Goal: Entertainment & Leisure: Consume media (video, audio)

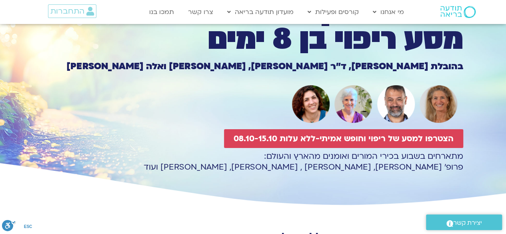
scroll to position [40, 0]
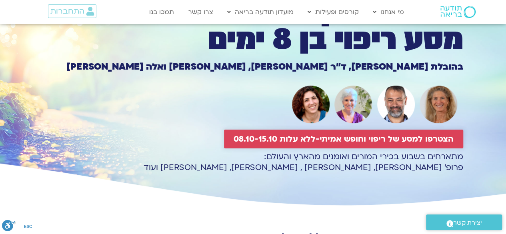
click at [289, 138] on span "הצטרפו למסע של ריפוי וחופש אמיתי-ללא עלות 08.10-15.10" at bounding box center [344, 138] width 220 height 9
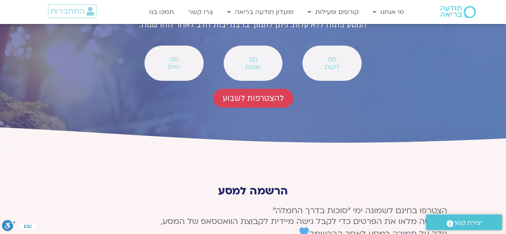
scroll to position [2946, 0]
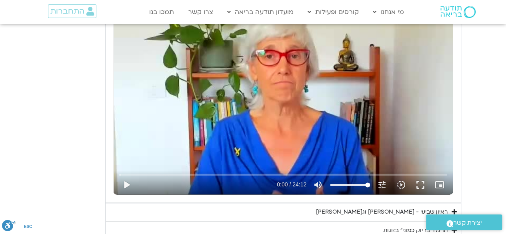
scroll to position [418, 0]
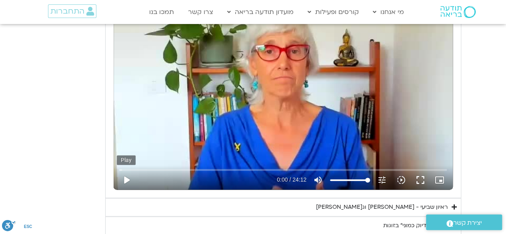
click at [128, 177] on button "play_arrow" at bounding box center [126, 179] width 19 height 19
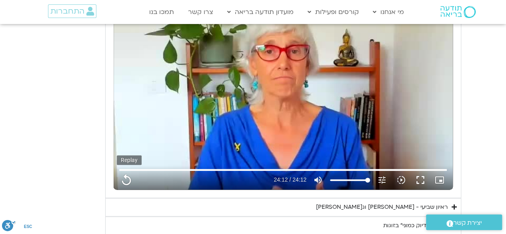
type input "1452.76"
